Goal: Communication & Community: Answer question/provide support

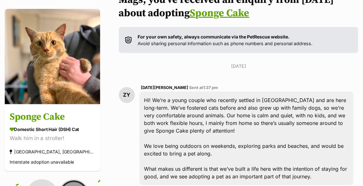
scroll to position [173, 0]
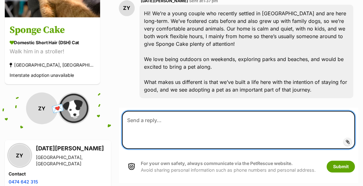
click at [182, 136] on textarea at bounding box center [238, 130] width 233 height 38
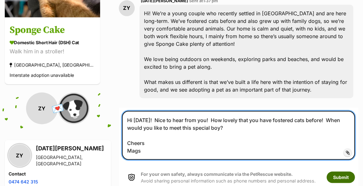
type textarea "Hi Zul! Nice to hear from you! How lovely that you have fostered cats before! W…"
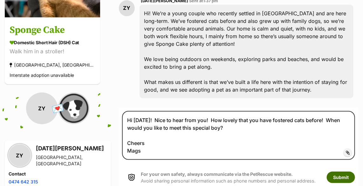
click at [345, 176] on button "Submit" at bounding box center [341, 177] width 28 height 11
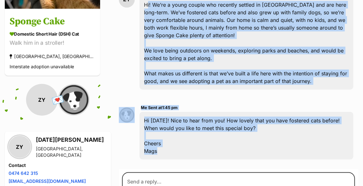
scroll to position [215, 0]
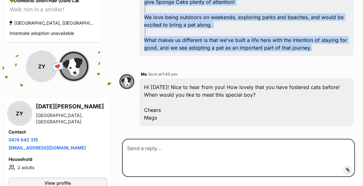
drag, startPoint x: 163, startPoint y: 118, endPoint x: 312, endPoint y: 47, distance: 165.0
click at [312, 47] on div "Hi! We’re a young couple who recently settled in [GEOGRAPHIC_DATA] and are here…" at bounding box center [246, 9] width 214 height 93
drag, startPoint x: 312, startPoint y: 47, endPoint x: 271, endPoint y: 44, distance: 41.1
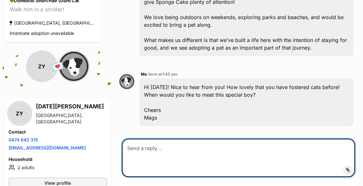
click at [205, 155] on textarea at bounding box center [238, 158] width 233 height 38
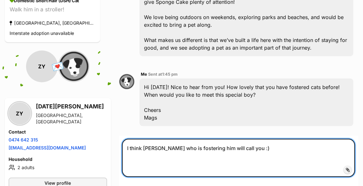
click at [279, 153] on textarea "I think [PERSON_NAME] who is fostering him will call you :)" at bounding box center [238, 158] width 233 height 38
click at [266, 151] on textarea "I think [PERSON_NAME] who is fostering him will call you :)" at bounding box center [238, 158] width 233 height 38
click at [281, 148] on textarea "I think [PERSON_NAME] who is fostering him will call you :)" at bounding box center [238, 158] width 233 height 38
type textarea "I think [PERSON_NAME] who is fostering him will call you :)"
